Goal: Information Seeking & Learning: Check status

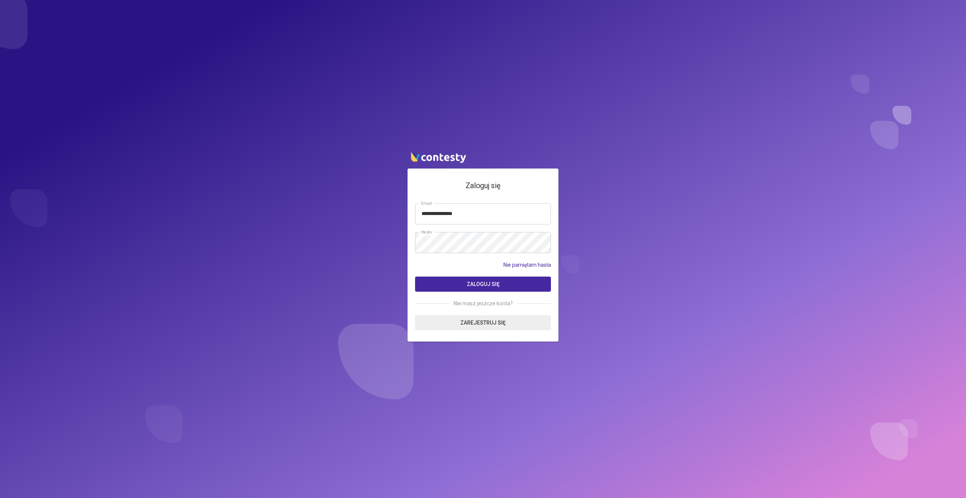
click at [463, 213] on input "**********" at bounding box center [483, 213] width 136 height 21
type input "**********"
click at [415, 276] on button "Zaloguj się" at bounding box center [483, 283] width 136 height 15
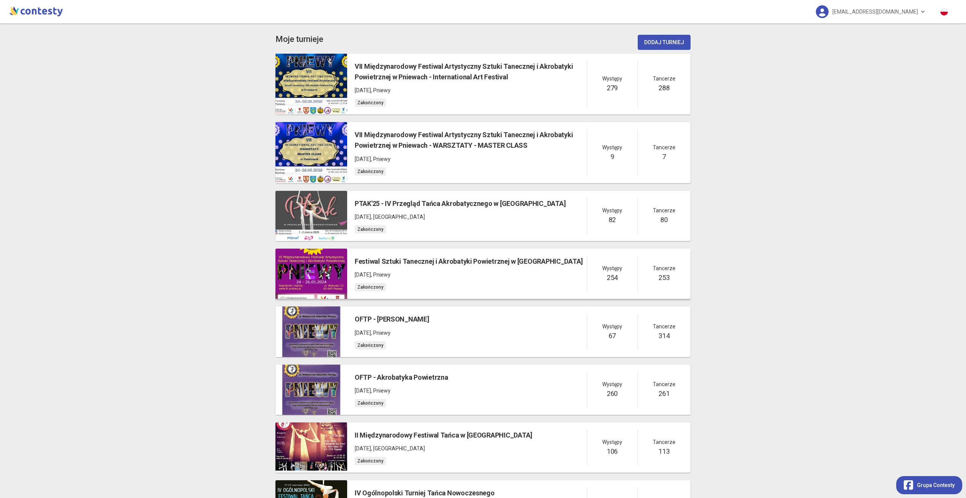
click at [447, 279] on div "Festiwal Sztuki Tanecznej i Akrobatyki Powietrznej w Pniewach [DATE] , Pniewy Z…" at bounding box center [469, 273] width 228 height 35
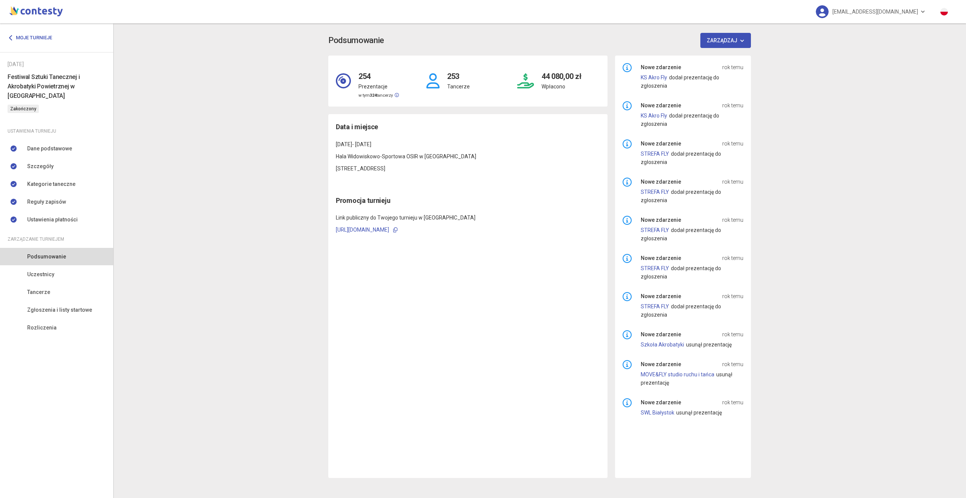
click at [545, 75] on h4 "44 080,00 zł" at bounding box center [562, 72] width 40 height 19
drag, startPoint x: 545, startPoint y: 75, endPoint x: 573, endPoint y: 77, distance: 28.7
click at [573, 77] on h4 "44 080,00 zł" at bounding box center [562, 72] width 40 height 19
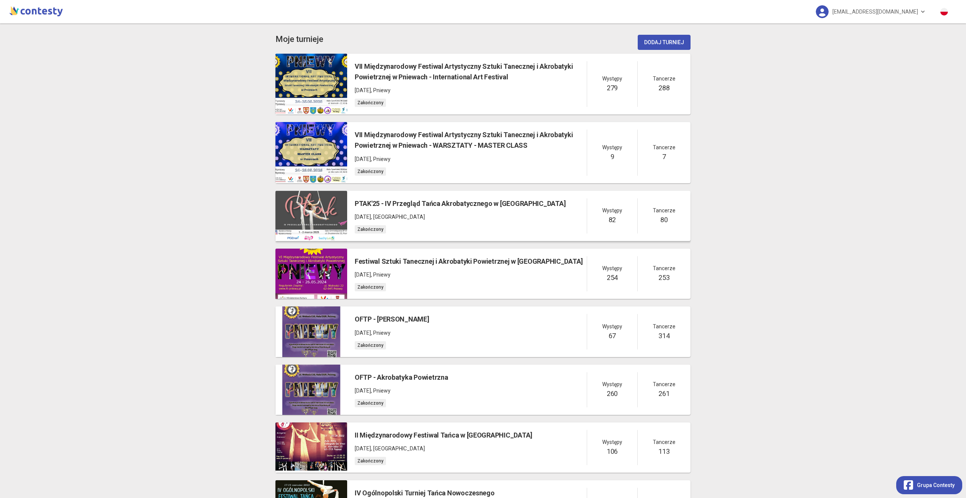
click at [467, 214] on p "[DATE] , [GEOGRAPHIC_DATA]" at bounding box center [460, 217] width 211 height 8
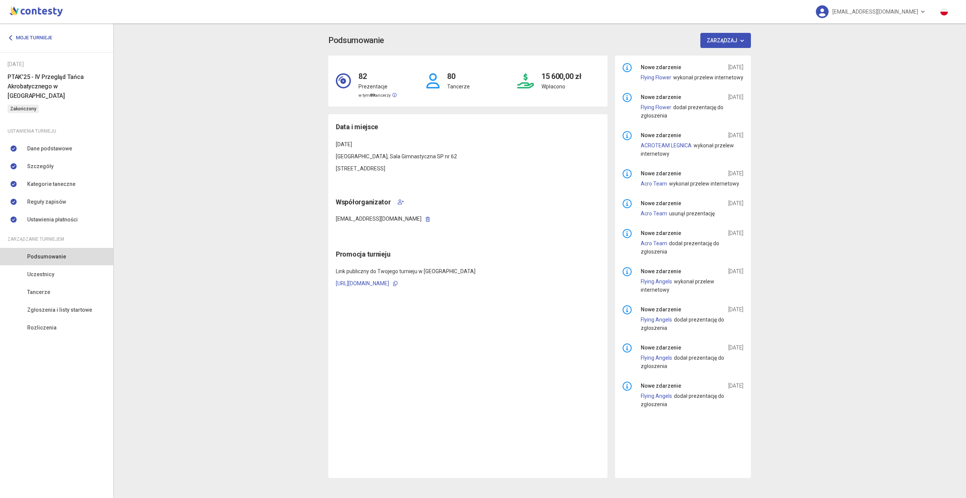
click at [547, 80] on h4 "15 600,00 zł" at bounding box center [562, 72] width 40 height 19
drag, startPoint x: 548, startPoint y: 80, endPoint x: 563, endPoint y: 79, distance: 14.8
click at [563, 79] on h4 "15 600,00 zł" at bounding box center [562, 72] width 40 height 19
click at [538, 85] on div "15 600,00 zł Wpłacono" at bounding box center [558, 81] width 91 height 36
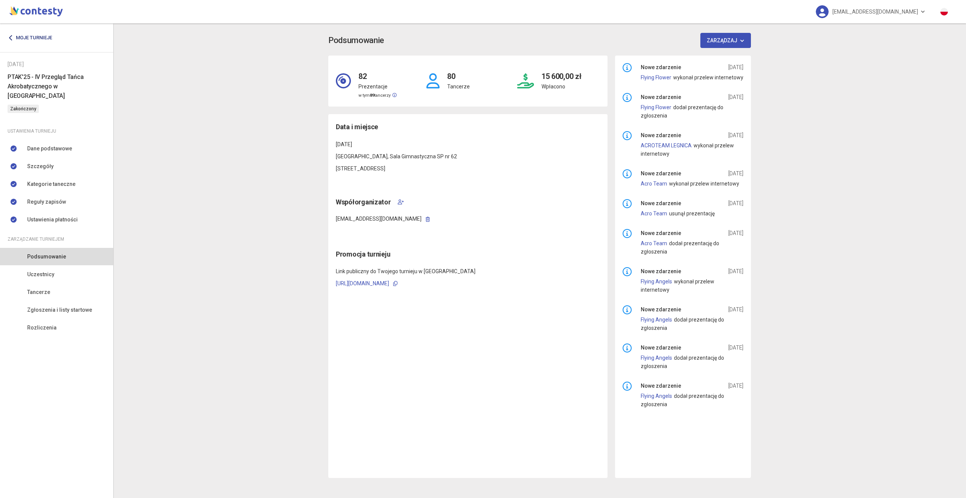
click at [34, 36] on link "Moje turnieje" at bounding box center [33, 38] width 50 height 14
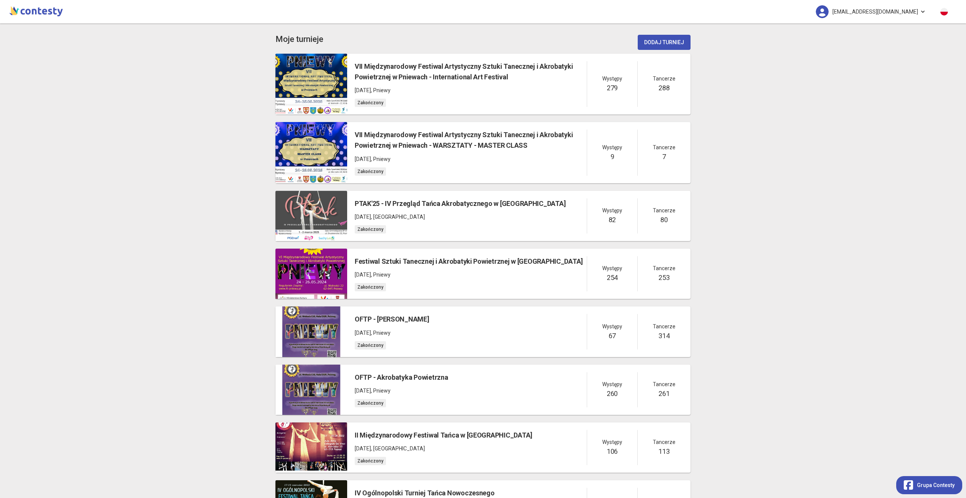
click at [914, 15] on span "[EMAIL_ADDRESS][DOMAIN_NAME]" at bounding box center [876, 12] width 86 height 16
click at [878, 33] on link "Wyloguj" at bounding box center [873, 34] width 75 height 14
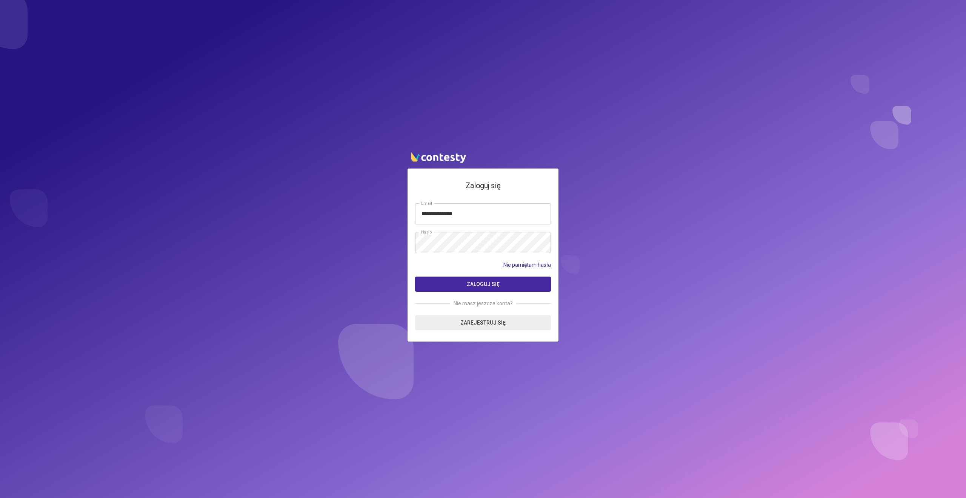
click at [468, 216] on input "**********" at bounding box center [483, 213] width 136 height 21
click at [415, 276] on button "Zaloguj się" at bounding box center [483, 283] width 136 height 15
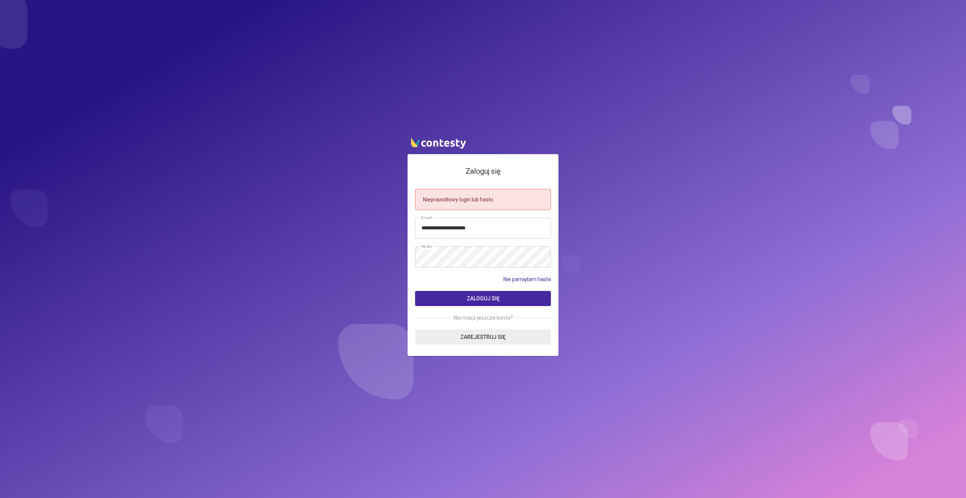
click at [480, 227] on input "**********" at bounding box center [483, 227] width 136 height 21
type input "**********"
click at [415, 291] on button "Zaloguj się" at bounding box center [483, 298] width 136 height 15
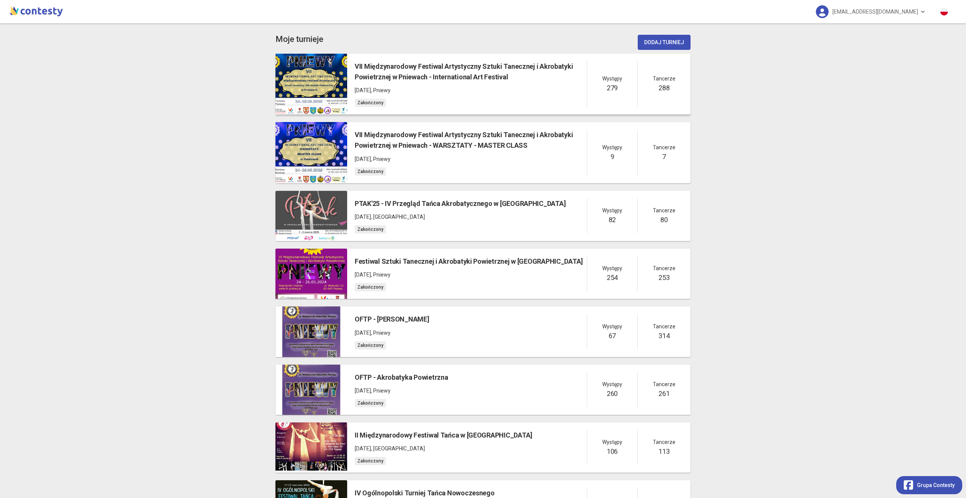
click at [424, 79] on h5 "VII Międzynarodowy Festiwal Artystyczny Sztuki Tanecznej i Akrobatyki Powietrzn…" at bounding box center [471, 72] width 232 height 22
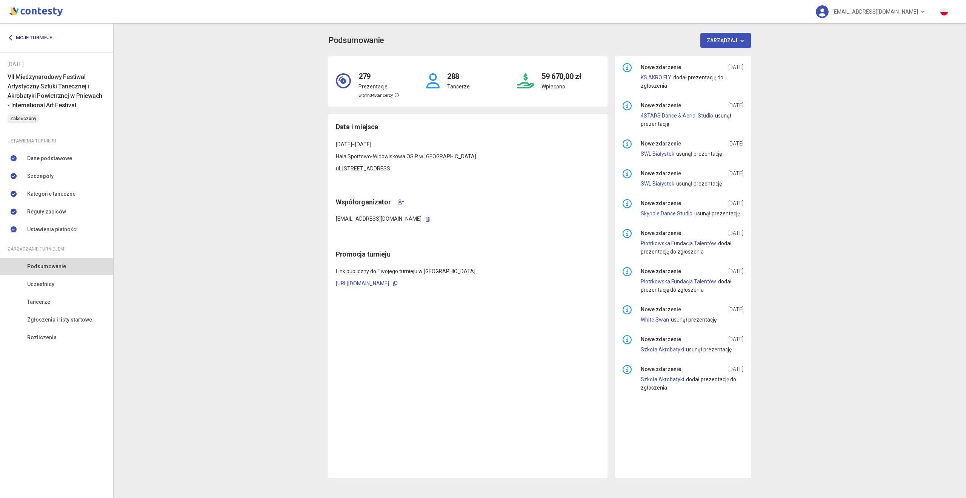
click at [32, 40] on link "Moje turnieje" at bounding box center [33, 38] width 50 height 14
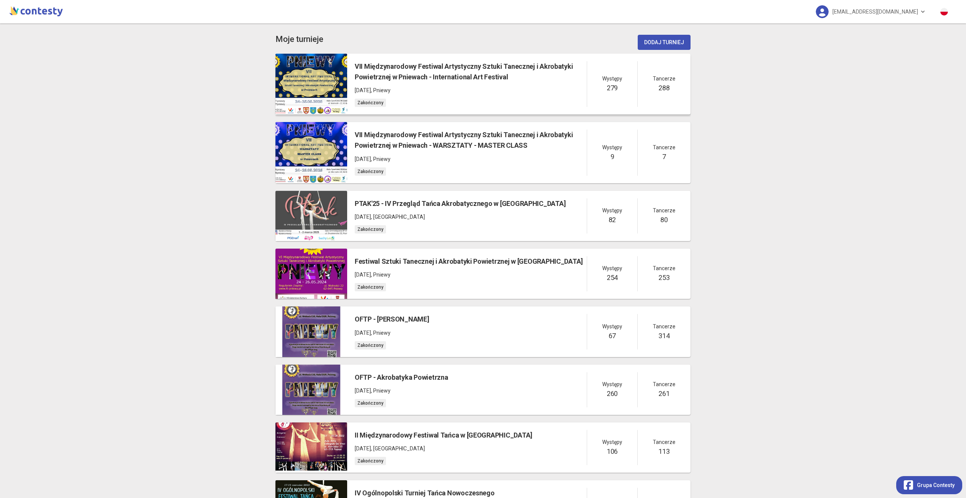
click at [485, 83] on div "VII Międzynarodowy Festiwal Artystyczny Sztuki Tanecznej i Akrobatyki Powietrzn…" at bounding box center [471, 84] width 232 height 46
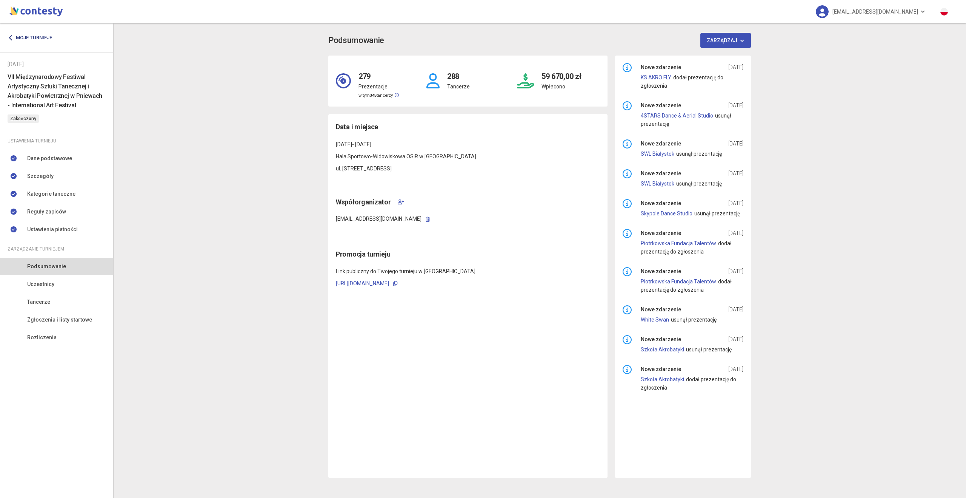
click at [22, 33] on link "Moje turnieje" at bounding box center [33, 38] width 50 height 14
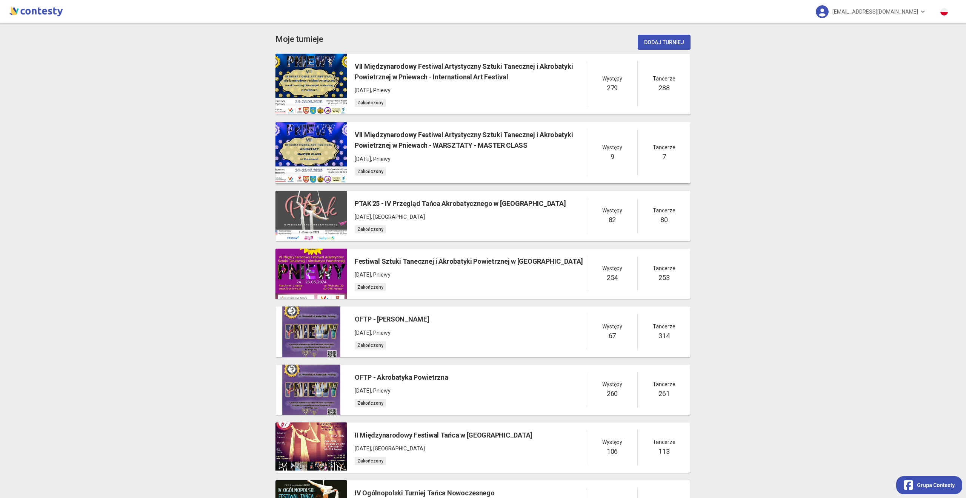
click at [423, 145] on h5 "VII Międzynarodowy Festiwal Artystyczny Sztuki Tanecznej i Akrobatyki Powietrzn…" at bounding box center [471, 140] width 232 height 22
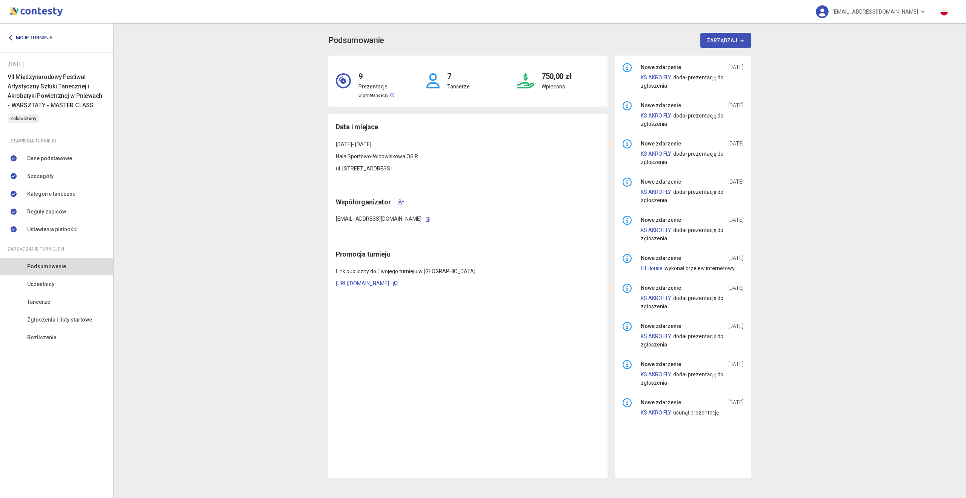
click at [44, 39] on link "Moje turnieje" at bounding box center [33, 38] width 50 height 14
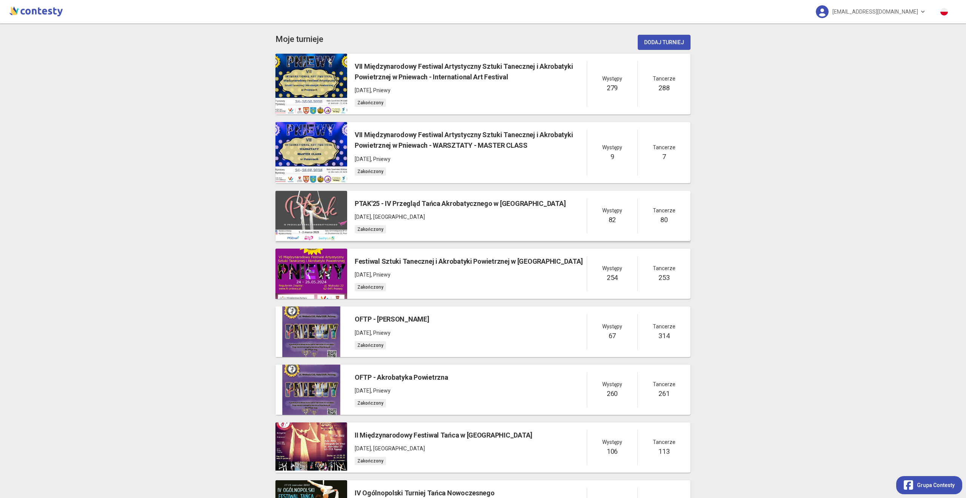
click at [480, 205] on h5 "PTAK'25 - IV Przegląd Tańca Akrobatycznego w [GEOGRAPHIC_DATA]" at bounding box center [460, 203] width 211 height 11
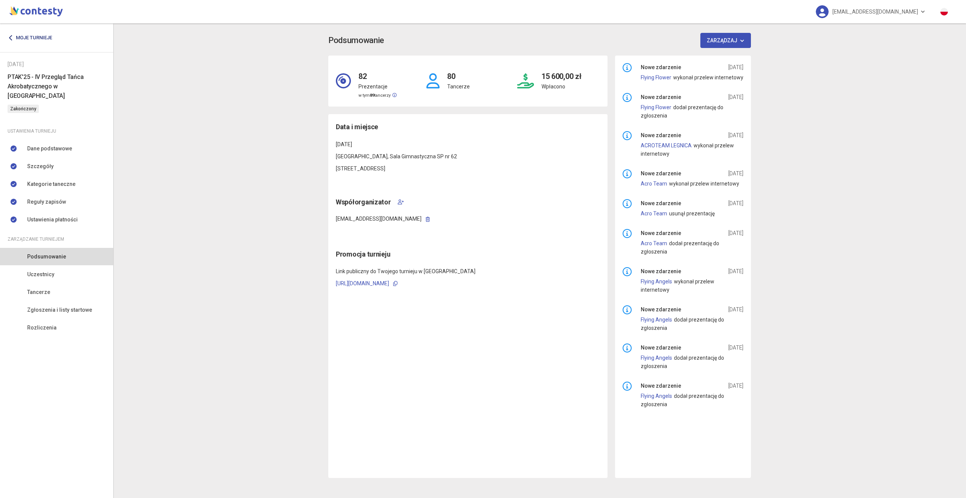
click at [46, 35] on link "Moje turnieje" at bounding box center [33, 38] width 50 height 14
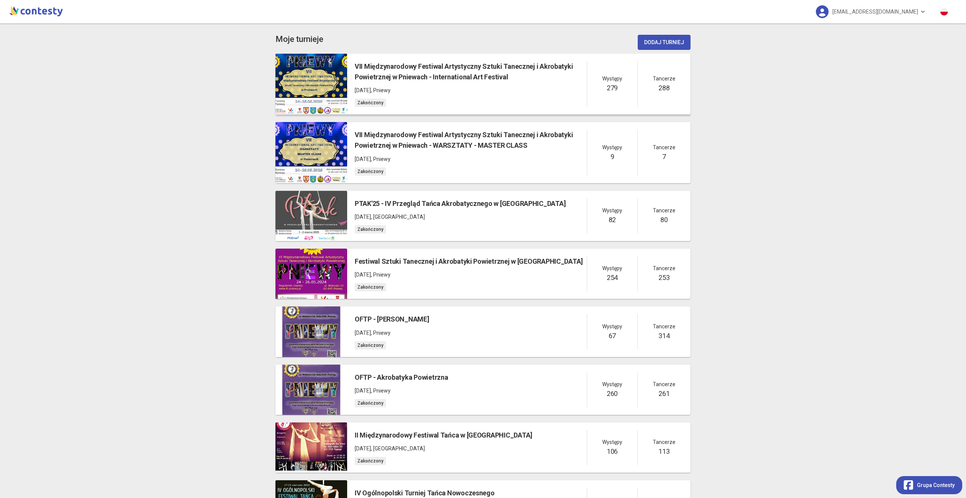
click at [498, 79] on h5 "VII Międzynarodowy Festiwal Artystyczny Sztuki Tanecznej i Akrobatyki Powietrzn…" at bounding box center [471, 72] width 232 height 22
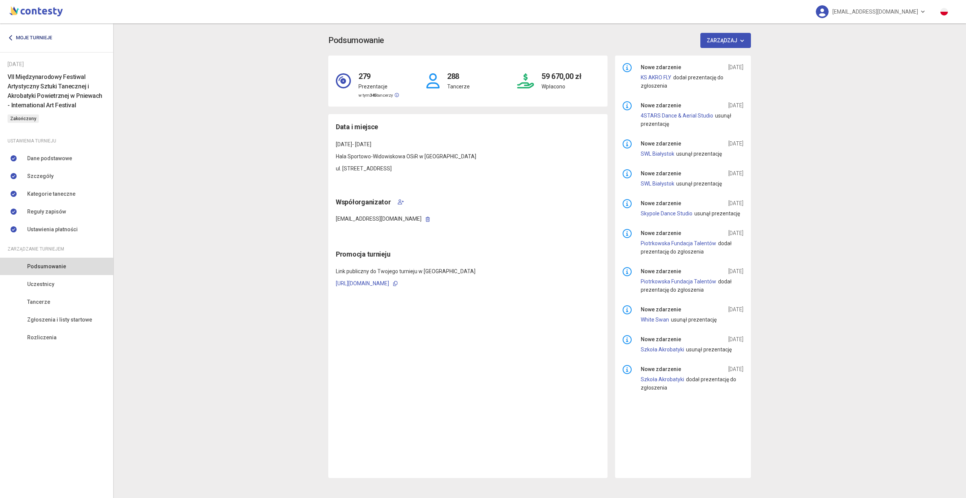
click at [22, 39] on link "Moje turnieje" at bounding box center [33, 38] width 50 height 14
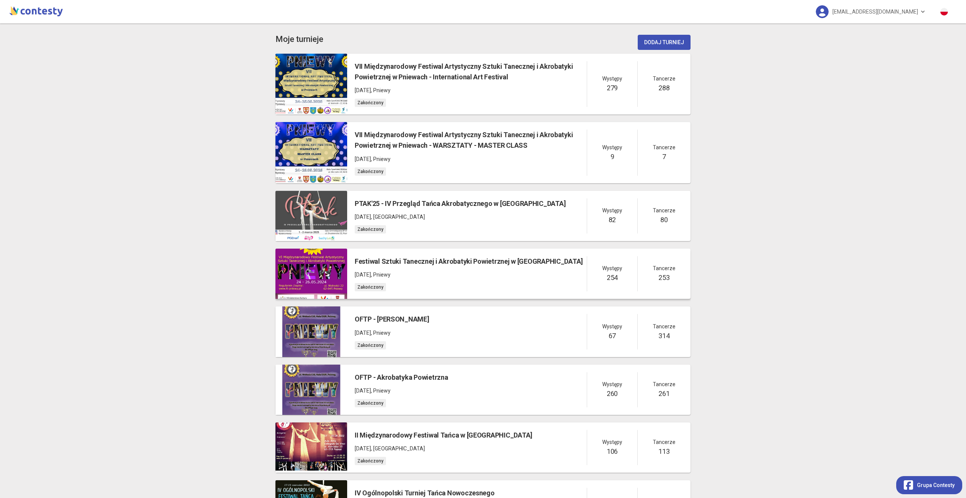
click at [451, 275] on p "24 maja 2024 , Pniewy" at bounding box center [469, 274] width 228 height 8
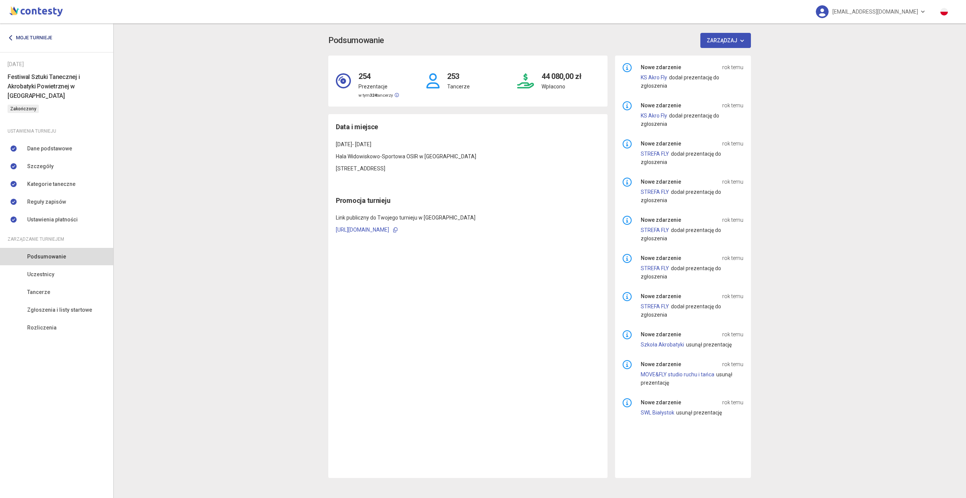
click at [19, 39] on link "Moje turnieje" at bounding box center [33, 38] width 50 height 14
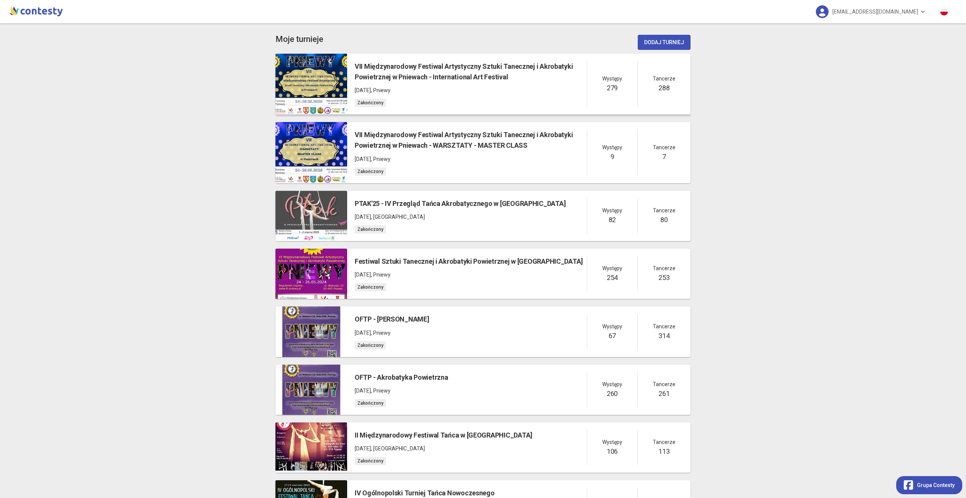
click at [453, 78] on h5 "VII Międzynarodowy Festiwal Artystyczny Sztuki Tanecznej i Akrobatyki Powietrzn…" at bounding box center [471, 72] width 232 height 22
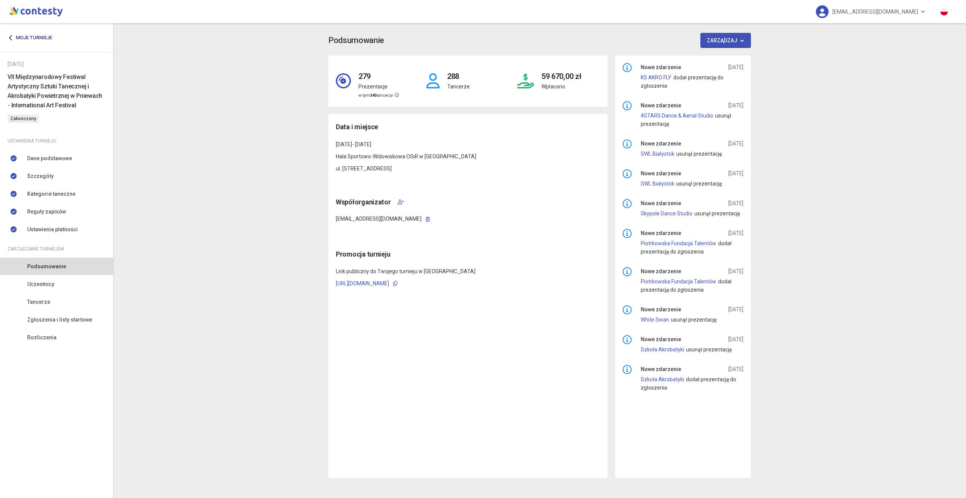
click at [37, 39] on link "Moje turnieje" at bounding box center [33, 38] width 50 height 14
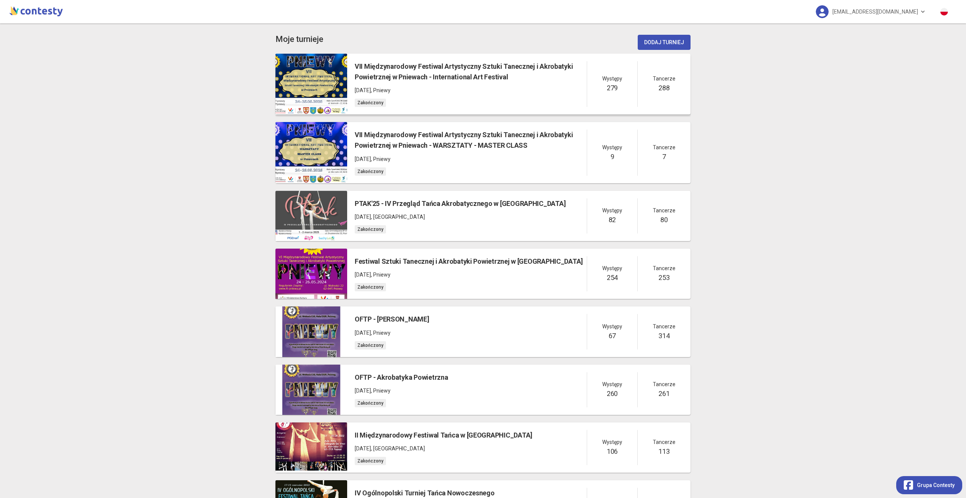
click at [481, 79] on h5 "VII Międzynarodowy Festiwal Artystyczny Sztuki Tanecznej i Akrobatyki Powietrzn…" at bounding box center [471, 72] width 232 height 22
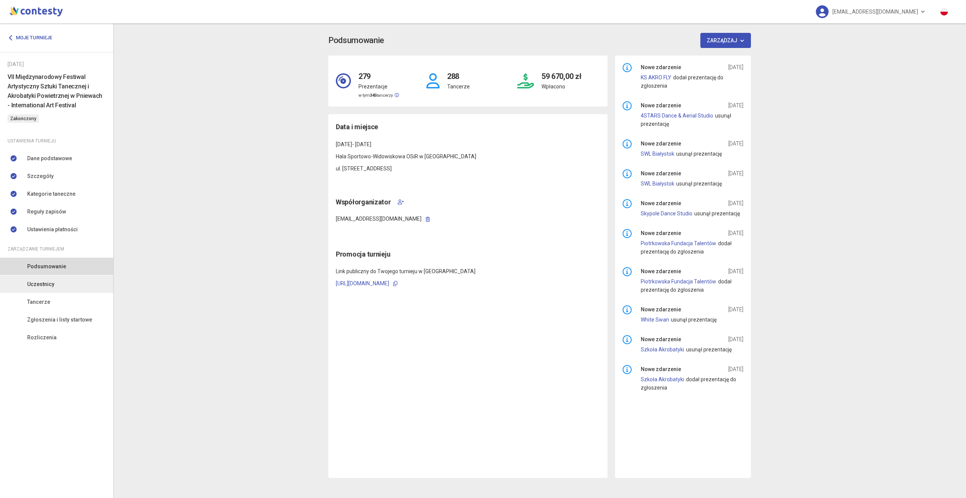
click at [62, 285] on link "Uczestnicy" at bounding box center [56, 283] width 113 height 17
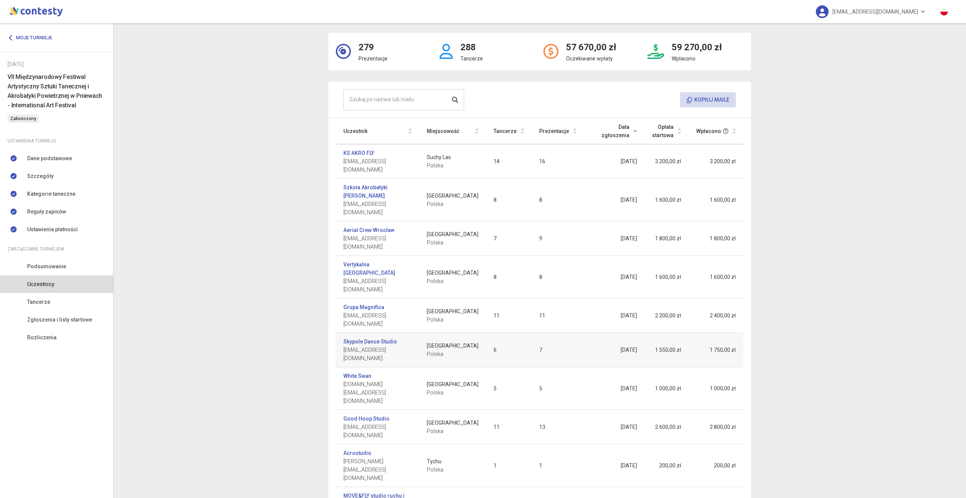
scroll to position [40, 0]
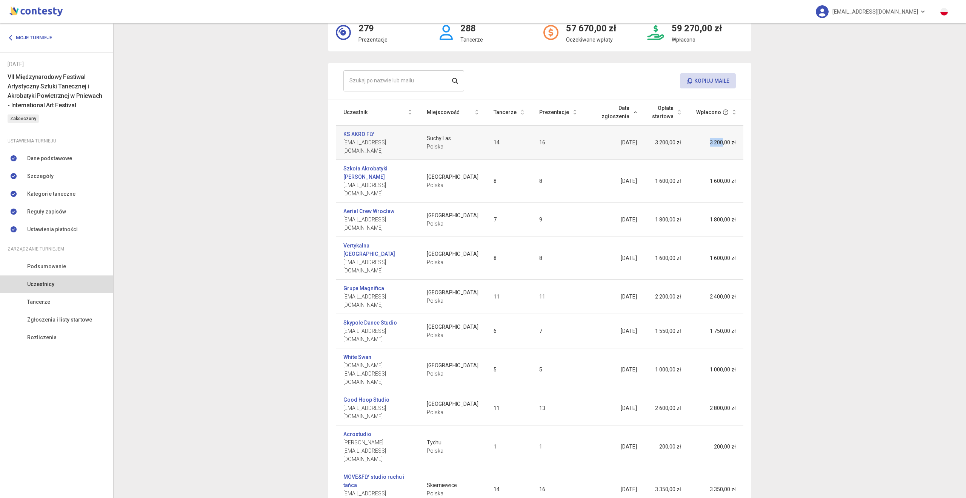
drag, startPoint x: 722, startPoint y: 139, endPoint x: 709, endPoint y: 138, distance: 12.5
click at [709, 138] on td "3 200,00 zł" at bounding box center [716, 142] width 55 height 34
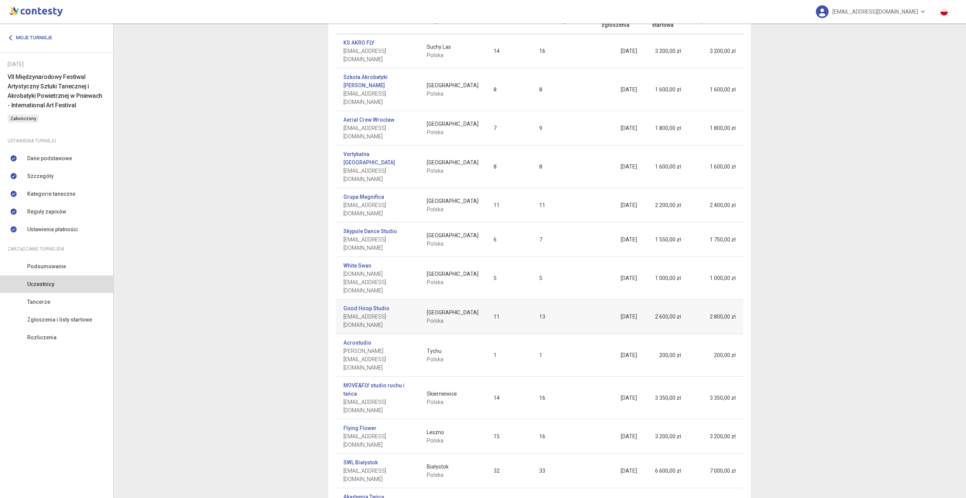
scroll to position [132, 0]
drag, startPoint x: 722, startPoint y: 342, endPoint x: 695, endPoint y: 344, distance: 27.6
click at [695, 452] on td "7 000,00 zł" at bounding box center [716, 469] width 55 height 34
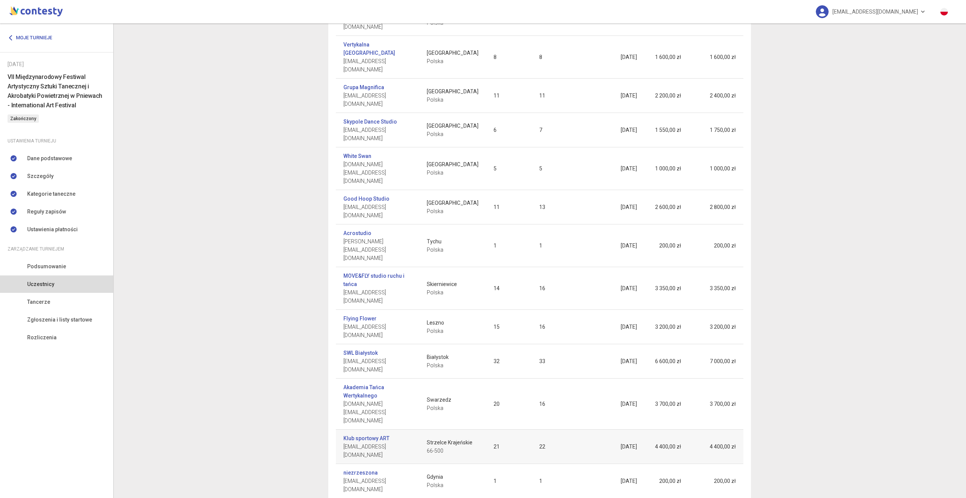
scroll to position [235, 0]
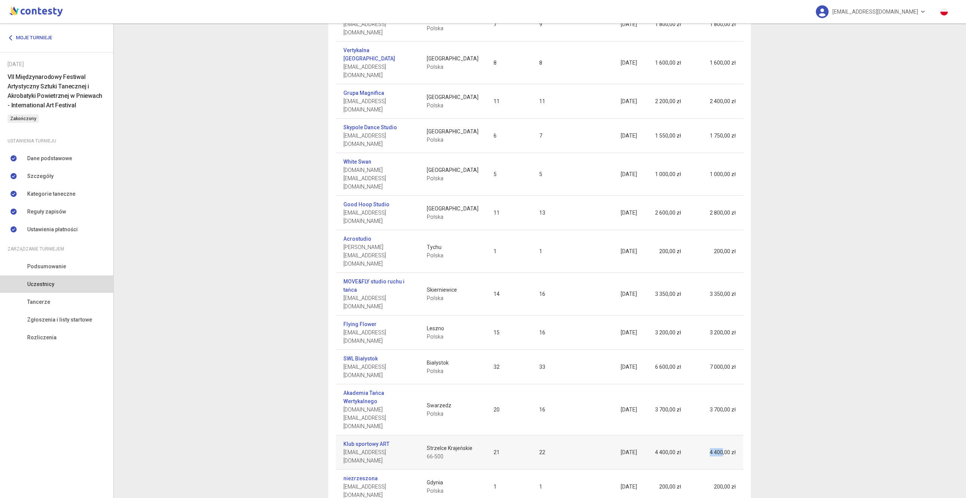
drag, startPoint x: 717, startPoint y: 293, endPoint x: 712, endPoint y: 293, distance: 4.9
click at [712, 435] on td "4 400,00 zł" at bounding box center [716, 452] width 55 height 34
drag, startPoint x: 712, startPoint y: 293, endPoint x: 713, endPoint y: 283, distance: 10.2
click at [712, 435] on td "4 400,00 zł" at bounding box center [716, 452] width 55 height 34
drag, startPoint x: 709, startPoint y: 254, endPoint x: 727, endPoint y: 260, distance: 18.3
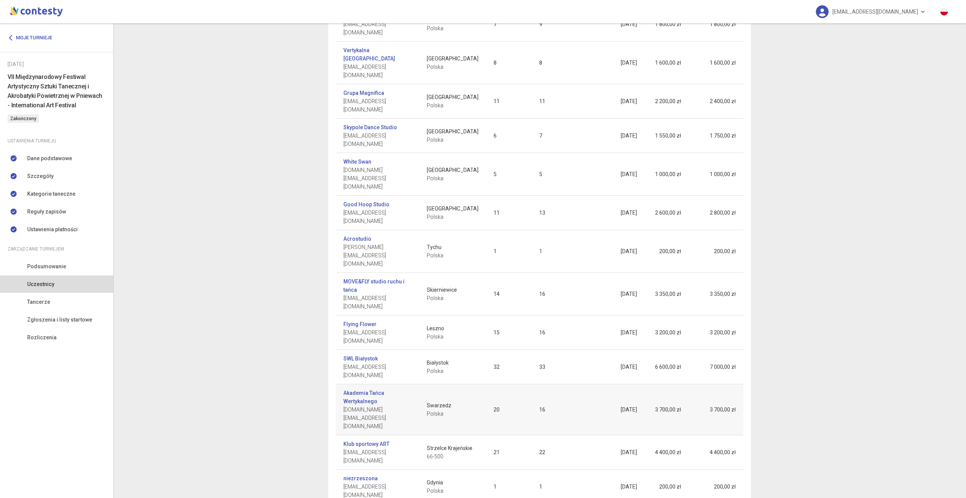
click at [727, 384] on td "3 700,00 zł" at bounding box center [716, 409] width 55 height 51
drag, startPoint x: 702, startPoint y: 262, endPoint x: 627, endPoint y: 262, distance: 74.4
click at [627, 384] on tr "Akademia Tańca Wertykalnego atw.edu.pl@gmail.com Swarzedz Polska 20 16 1 marca …" at bounding box center [540, 409] width 408 height 51
drag, startPoint x: 627, startPoint y: 262, endPoint x: 641, endPoint y: 265, distance: 14.2
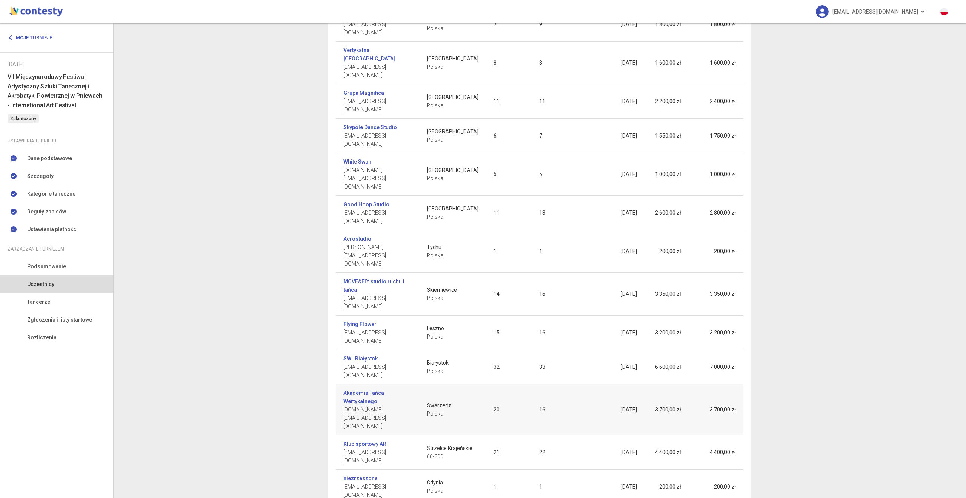
click at [627, 384] on td "[DATE]" at bounding box center [614, 409] width 60 height 51
drag, startPoint x: 721, startPoint y: 264, endPoint x: 707, endPoint y: 265, distance: 14.4
click at [707, 387] on td "3 700,00 zł" at bounding box center [716, 412] width 55 height 51
click at [707, 385] on td "3 700,00 zł" at bounding box center [716, 410] width 55 height 51
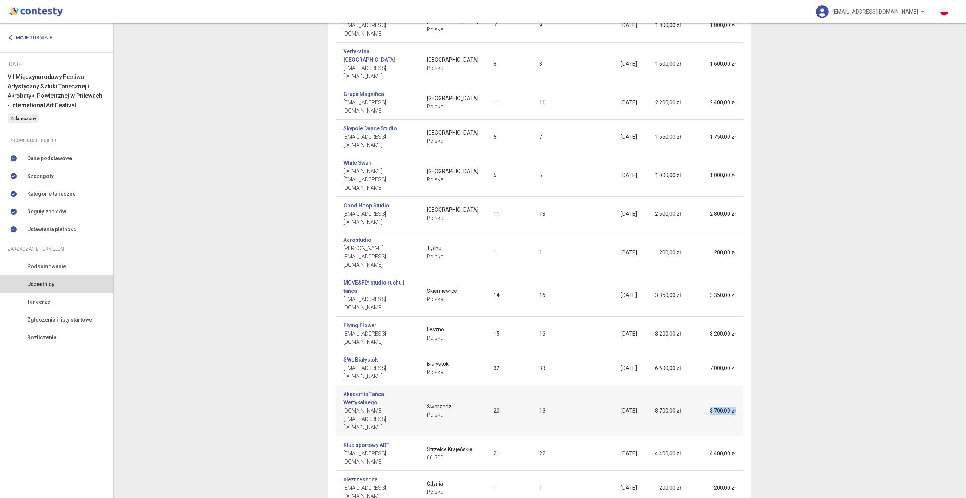
drag, startPoint x: 711, startPoint y: 266, endPoint x: 738, endPoint y: 267, distance: 26.8
click at [738, 385] on td "3 700,00 zł" at bounding box center [716, 410] width 55 height 51
click at [729, 385] on td "3 700,00 zł" at bounding box center [716, 410] width 55 height 51
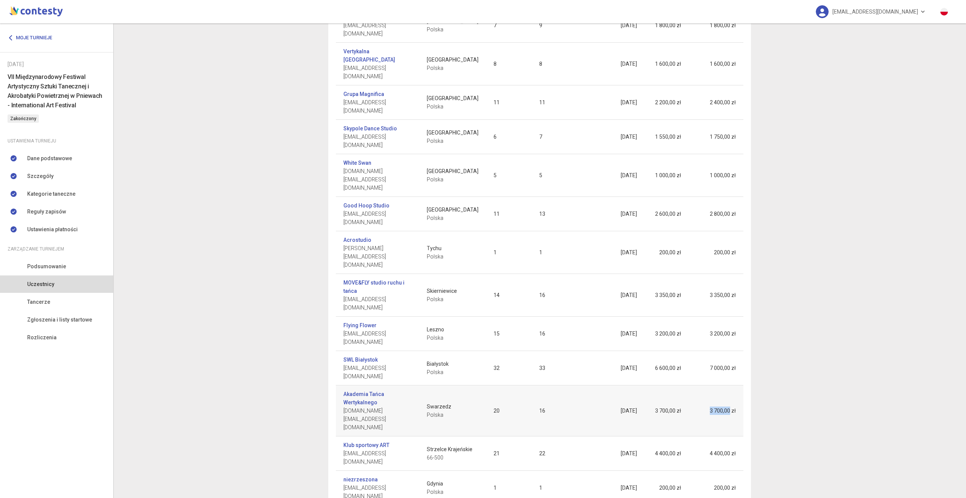
drag, startPoint x: 730, startPoint y: 265, endPoint x: 701, endPoint y: 266, distance: 29.1
click at [701, 385] on td "3 700,00 zł" at bounding box center [716, 410] width 55 height 51
click at [702, 385] on td "3 700,00 zł" at bounding box center [716, 410] width 55 height 51
click at [711, 385] on td "3 700,00 zł" at bounding box center [716, 410] width 55 height 51
drag, startPoint x: 710, startPoint y: 237, endPoint x: 736, endPoint y: 239, distance: 26.1
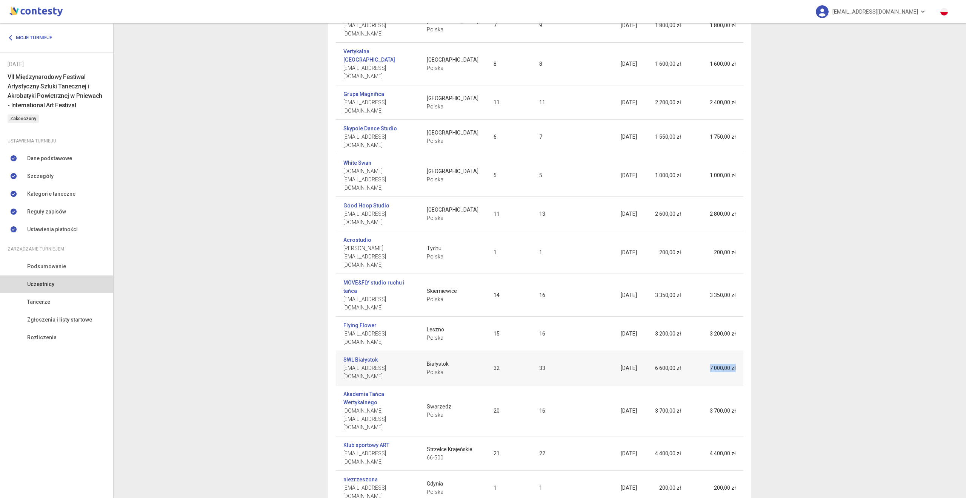
click at [736, 351] on td "7 000,00 zł" at bounding box center [716, 368] width 55 height 34
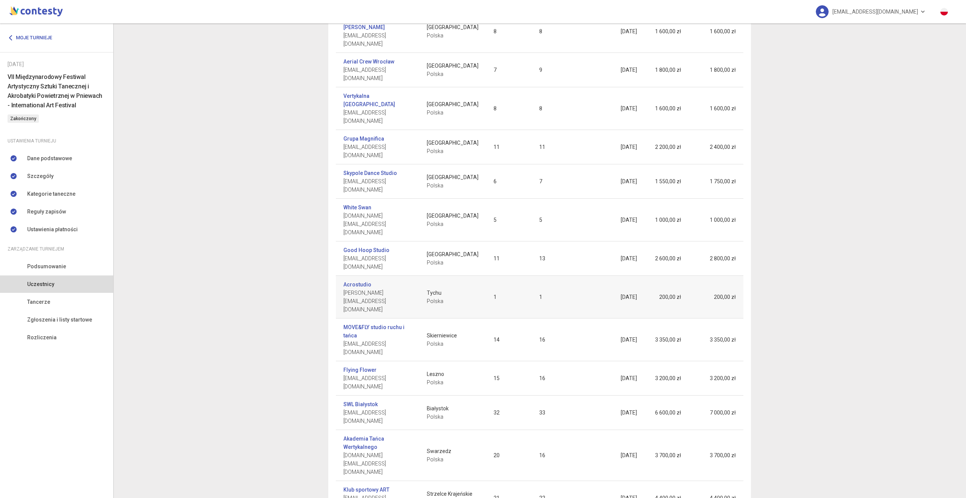
scroll to position [189, 0]
click at [730, 396] on td "7 000,00 zł" at bounding box center [716, 413] width 55 height 34
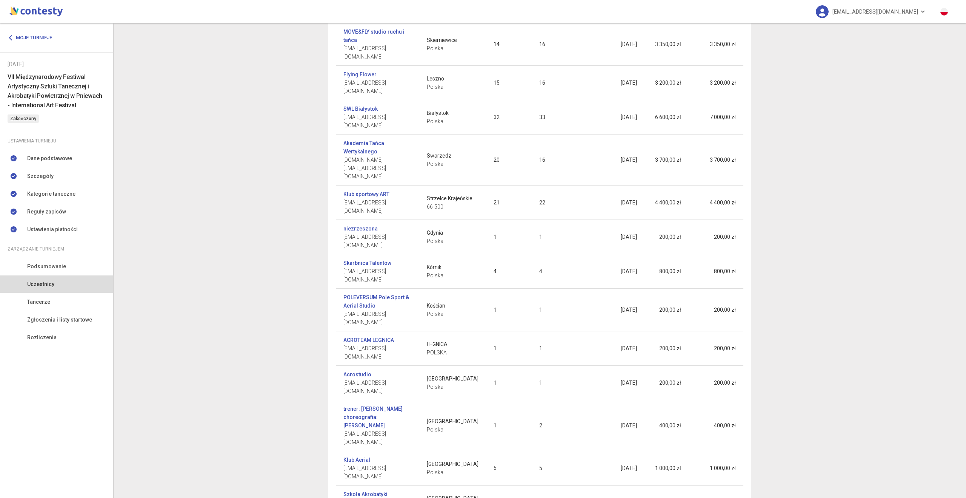
scroll to position [0, 0]
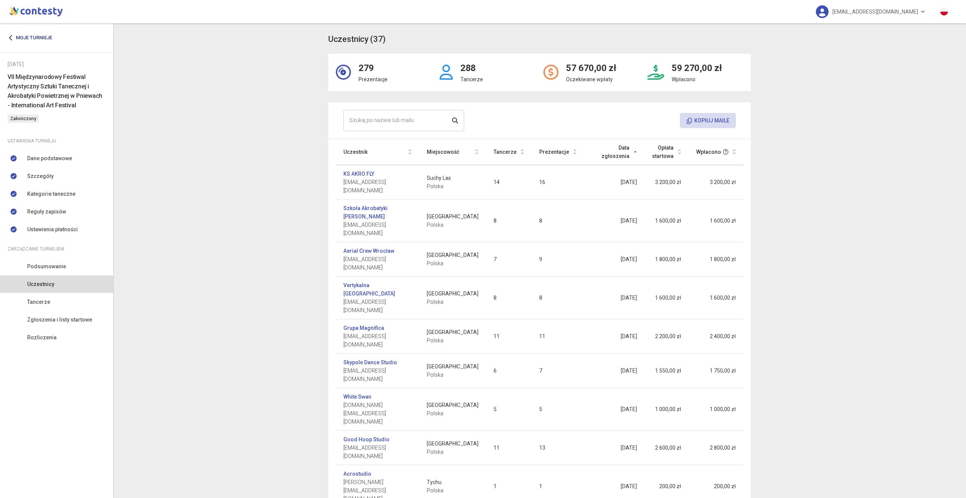
click at [38, 34] on link "Moje turnieje" at bounding box center [33, 38] width 50 height 14
